Goal: Task Accomplishment & Management: Manage account settings

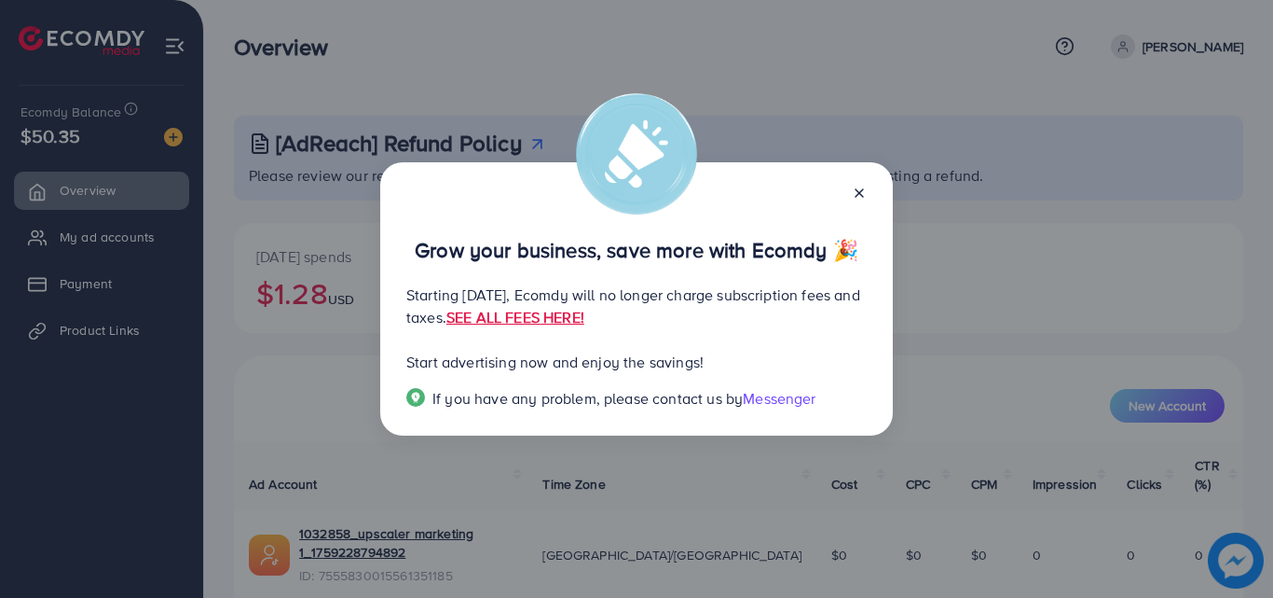
click at [863, 186] on icon at bounding box center [859, 193] width 15 height 15
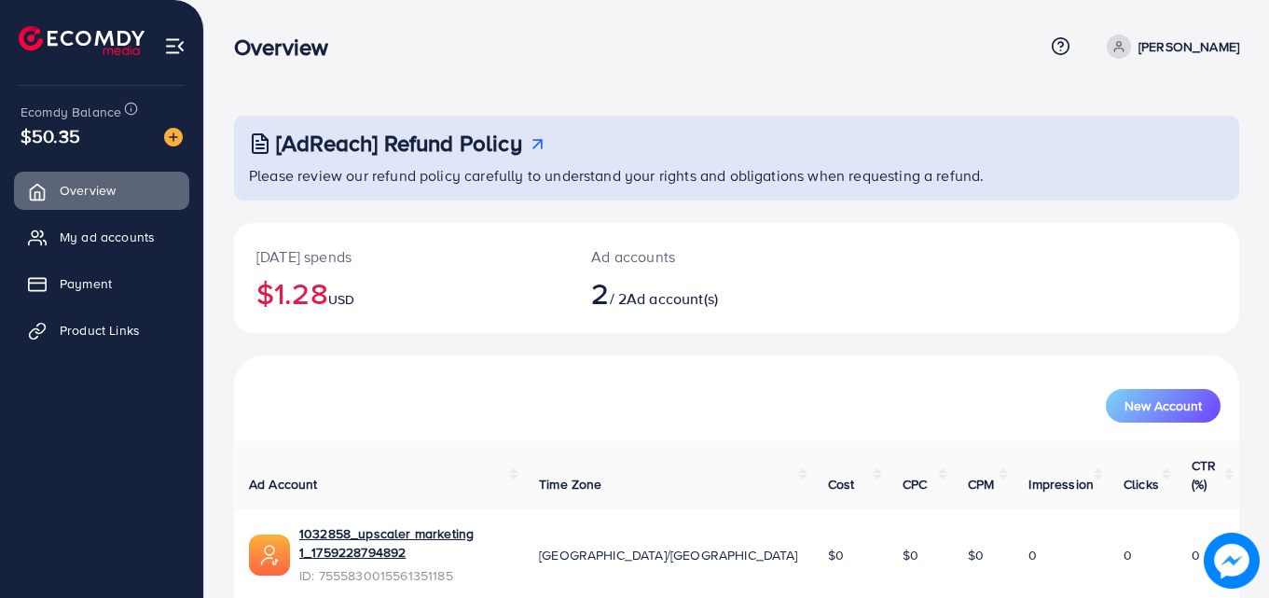
click at [299, 263] on p "[DATE] spends" at bounding box center [401, 256] width 290 height 22
click at [154, 229] on span "My ad accounts" at bounding box center [111, 236] width 95 height 19
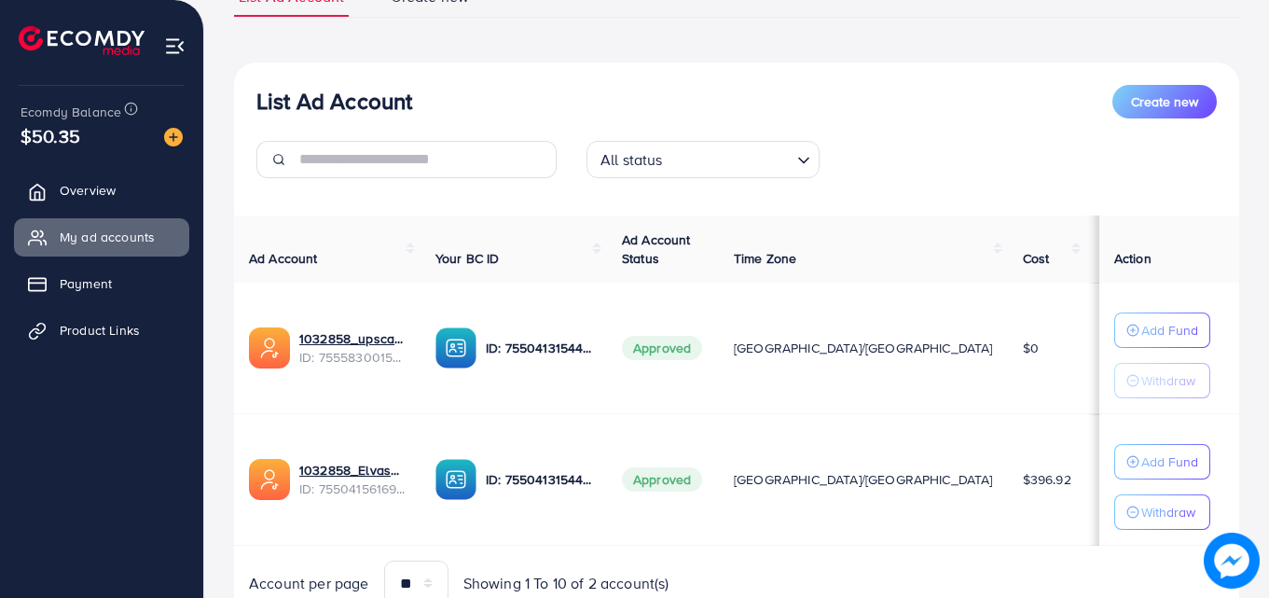
scroll to position [159, 0]
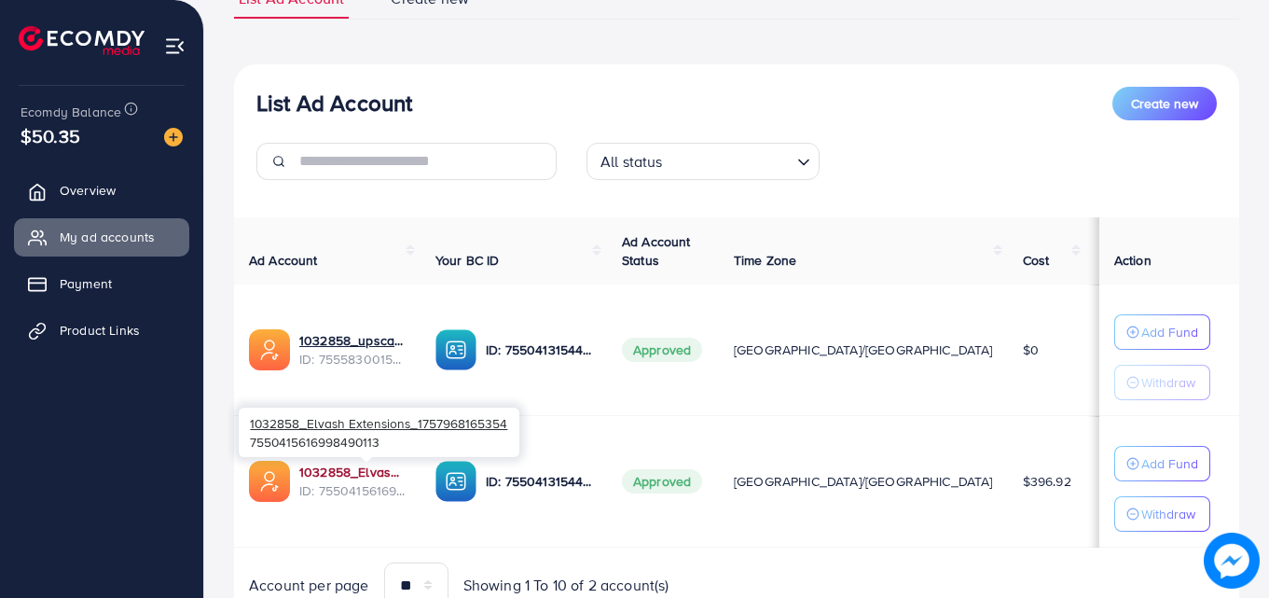
click at [392, 468] on link "1032858_Elvash Extensions_1757968165354" at bounding box center [352, 471] width 106 height 19
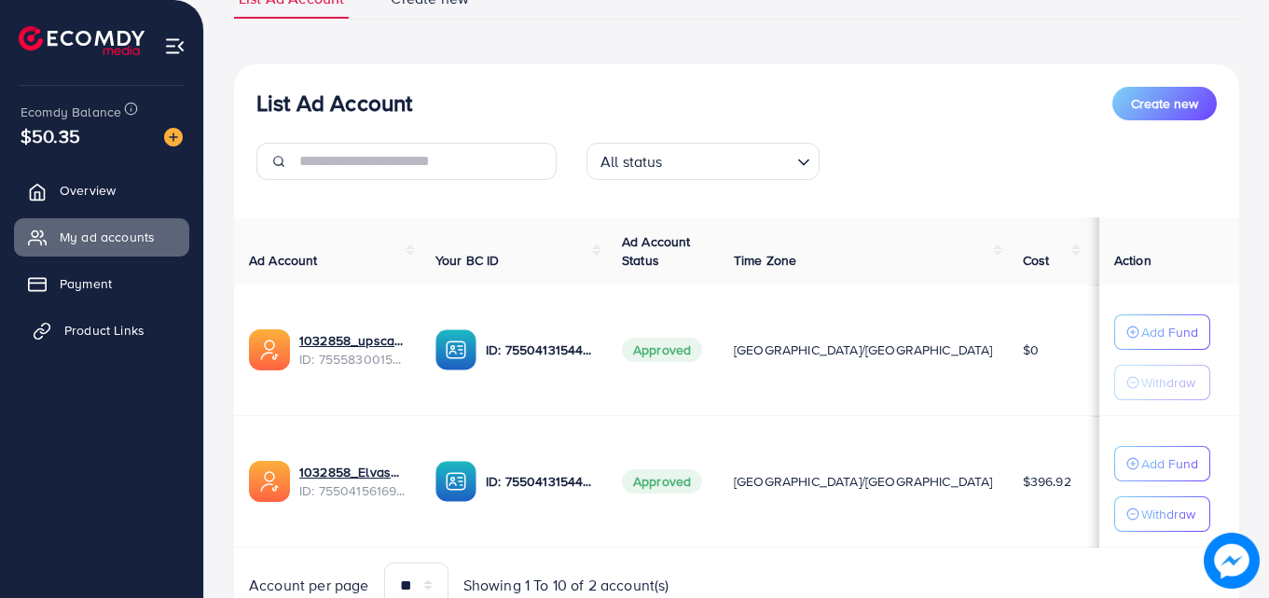
click at [67, 318] on link "Product Links" at bounding box center [101, 329] width 175 height 37
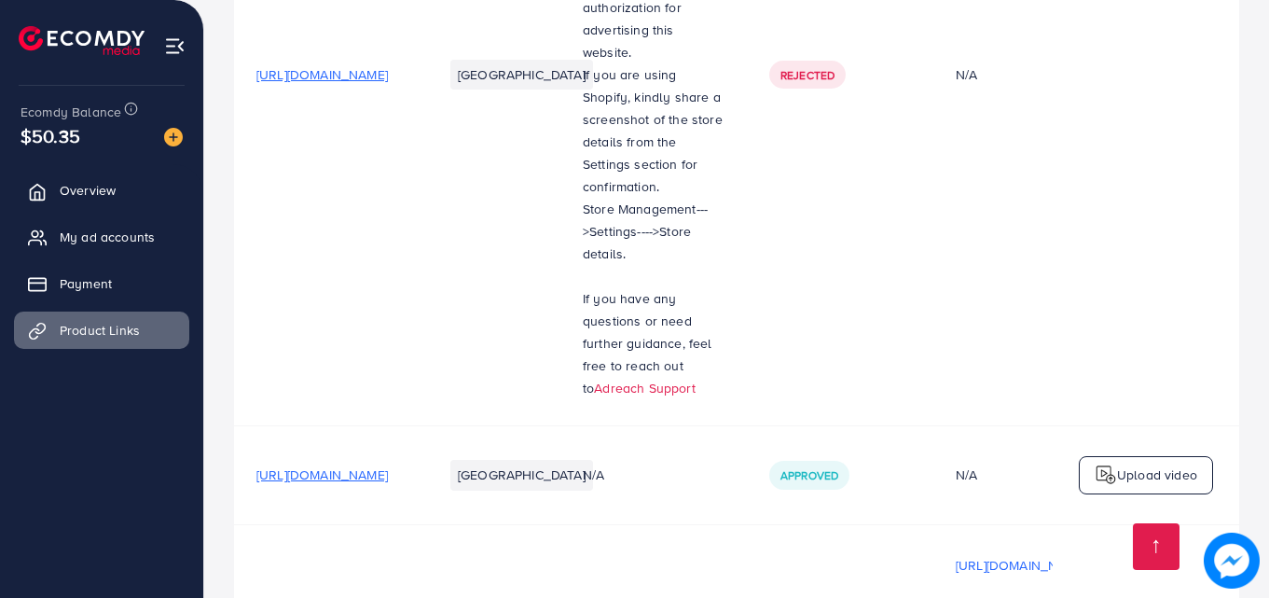
scroll to position [546, 0]
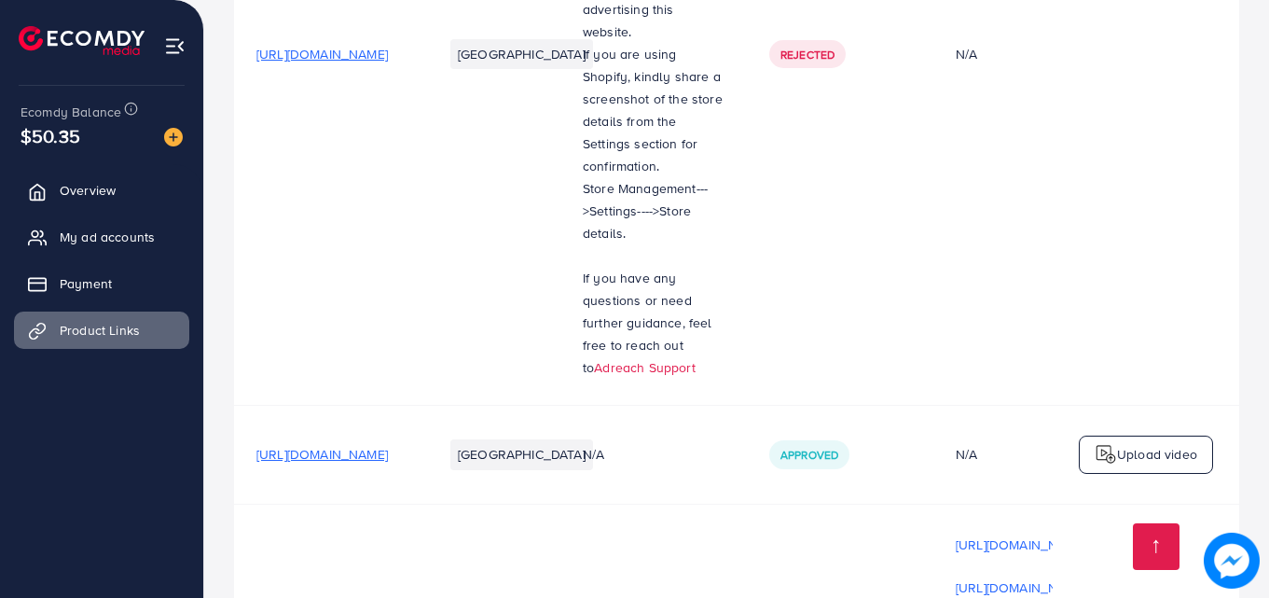
drag, startPoint x: 1268, startPoint y: 99, endPoint x: 1268, endPoint y: 116, distance: 16.8
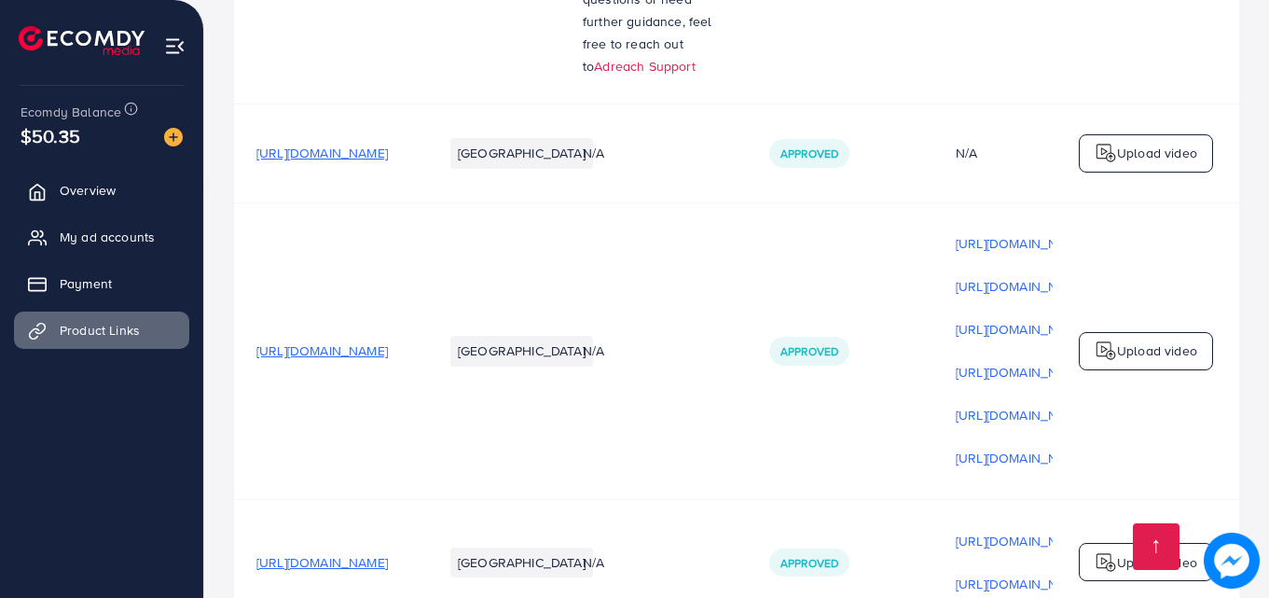
scroll to position [857, 0]
